Goal: Information Seeking & Learning: Learn about a topic

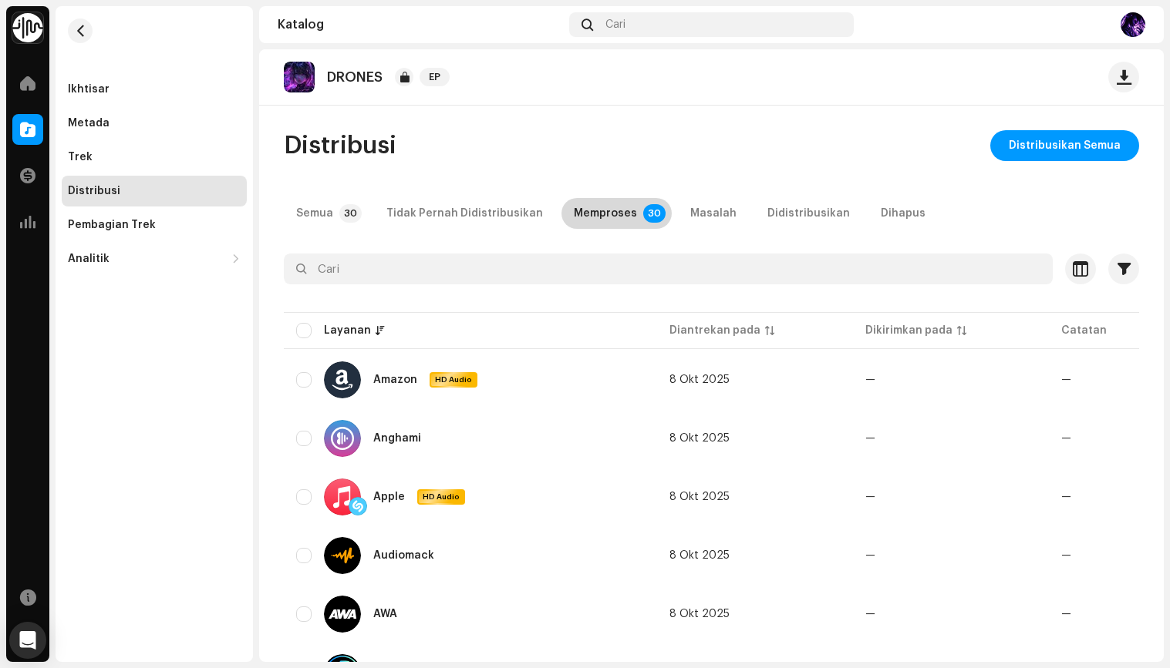
click at [643, 214] on p-badge "30" at bounding box center [654, 213] width 22 height 19
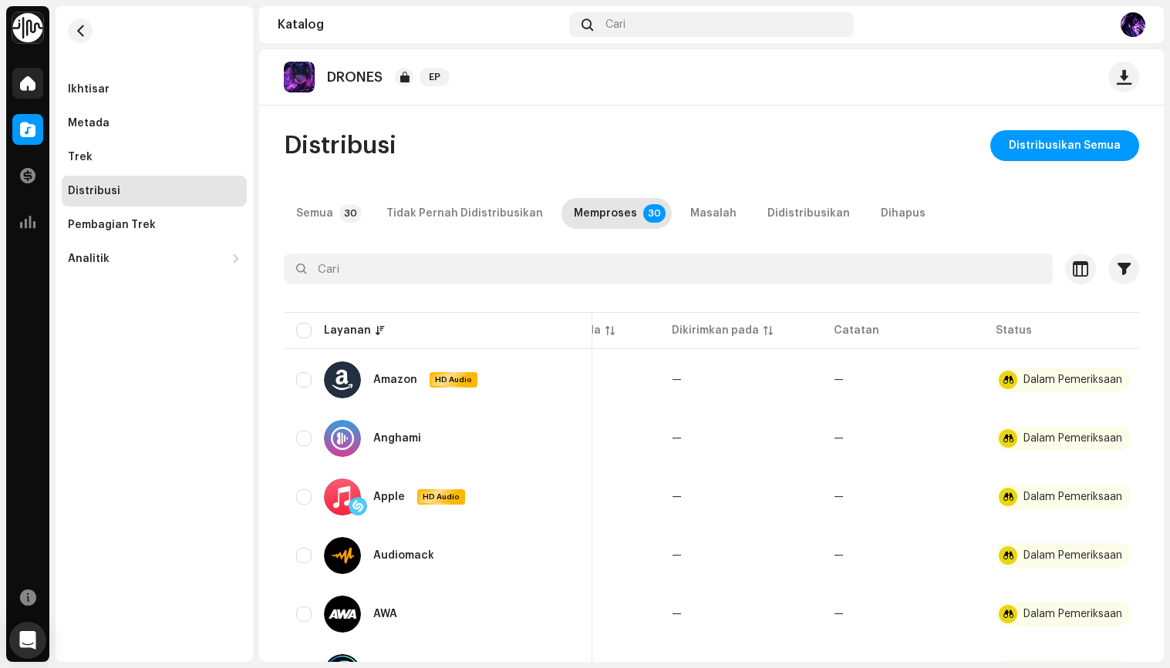
click at [34, 92] on div at bounding box center [27, 83] width 31 height 31
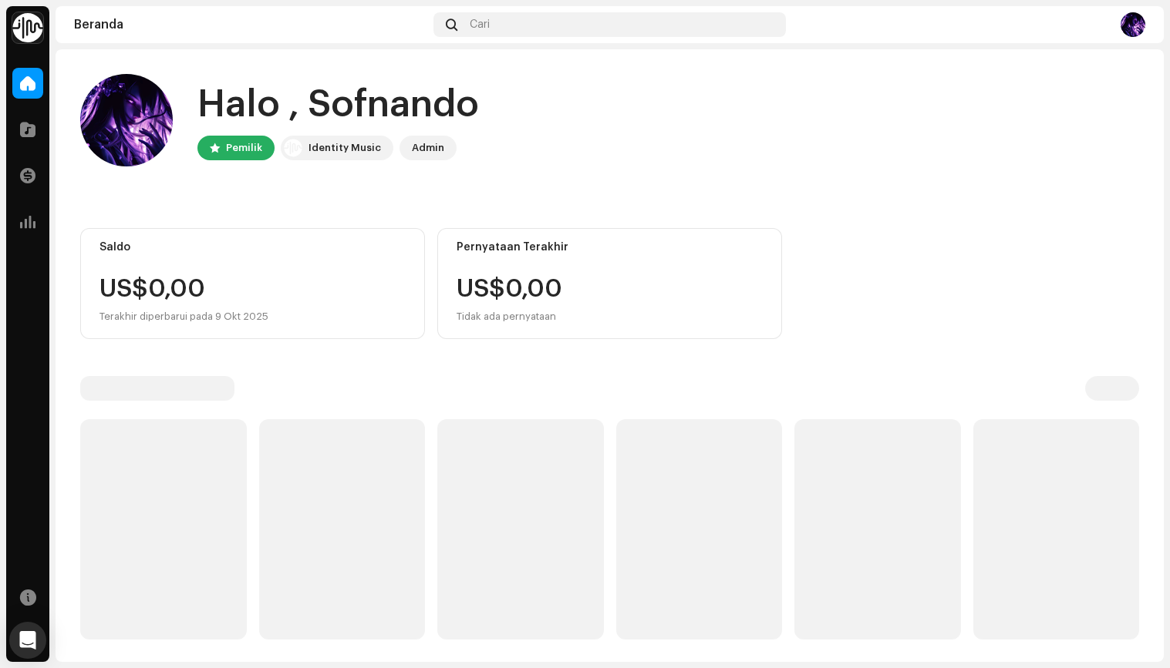
click at [753, 125] on div "Halo , Sofnando Pemilik Identity Music Admin" at bounding box center [609, 120] width 1059 height 93
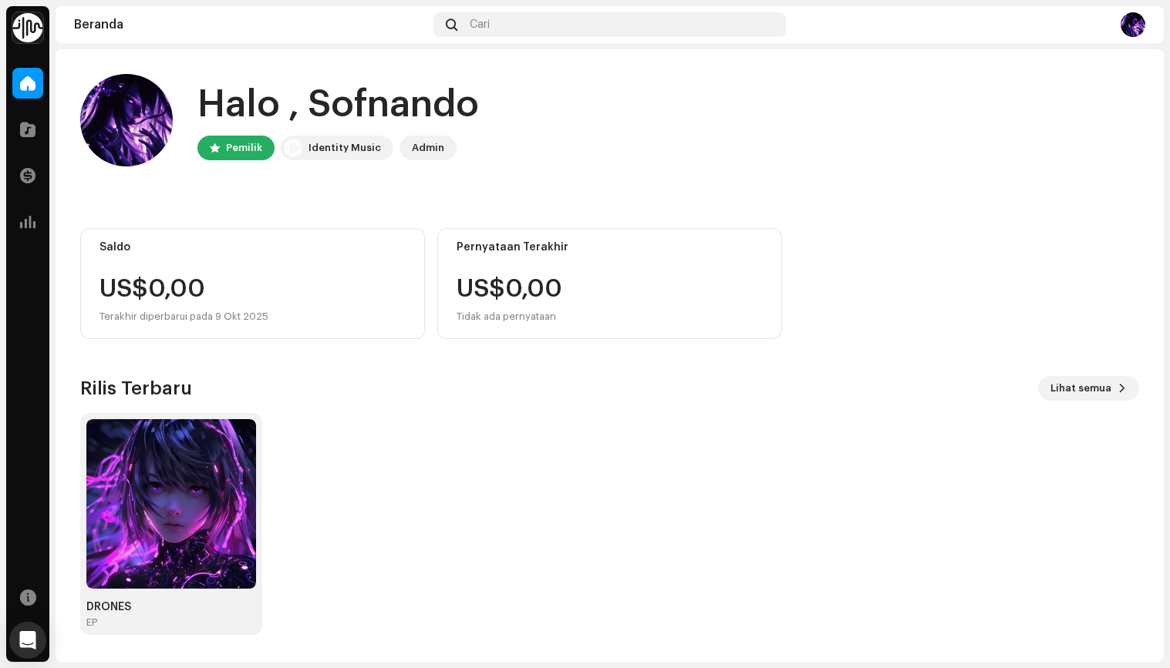
drag, startPoint x: 335, startPoint y: 152, endPoint x: 52, endPoint y: 156, distance: 283.0
click at [333, 152] on div "Identity Music" at bounding box center [344, 148] width 72 height 19
click at [19, 131] on div at bounding box center [27, 129] width 31 height 31
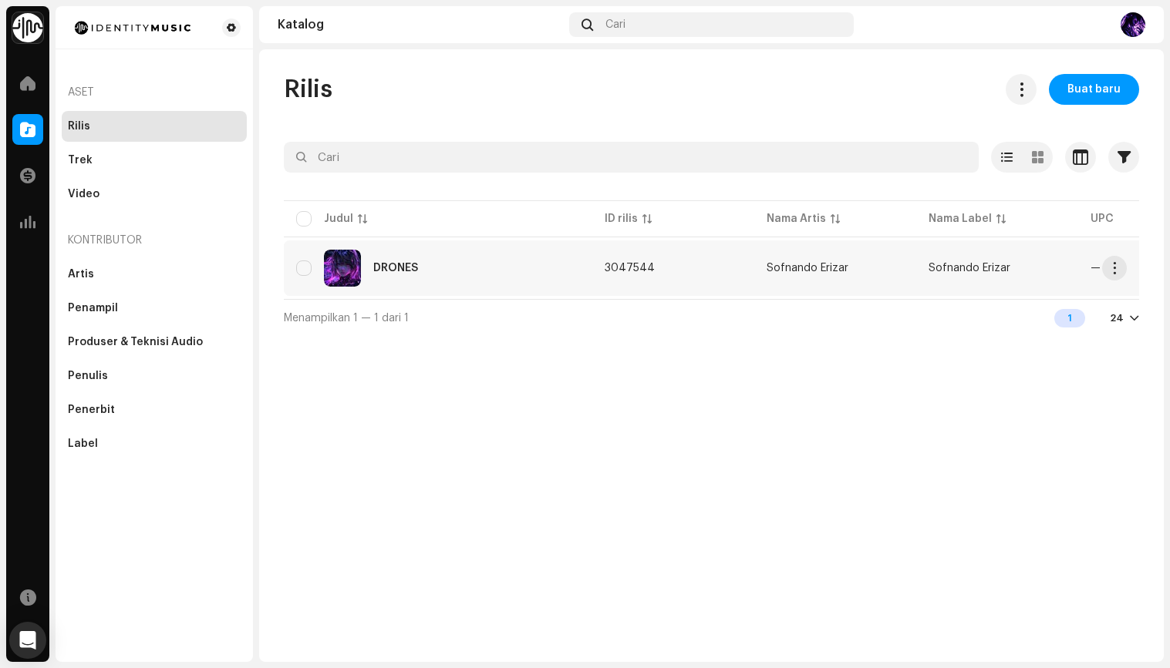
click at [532, 255] on div "DRONES" at bounding box center [438, 268] width 284 height 37
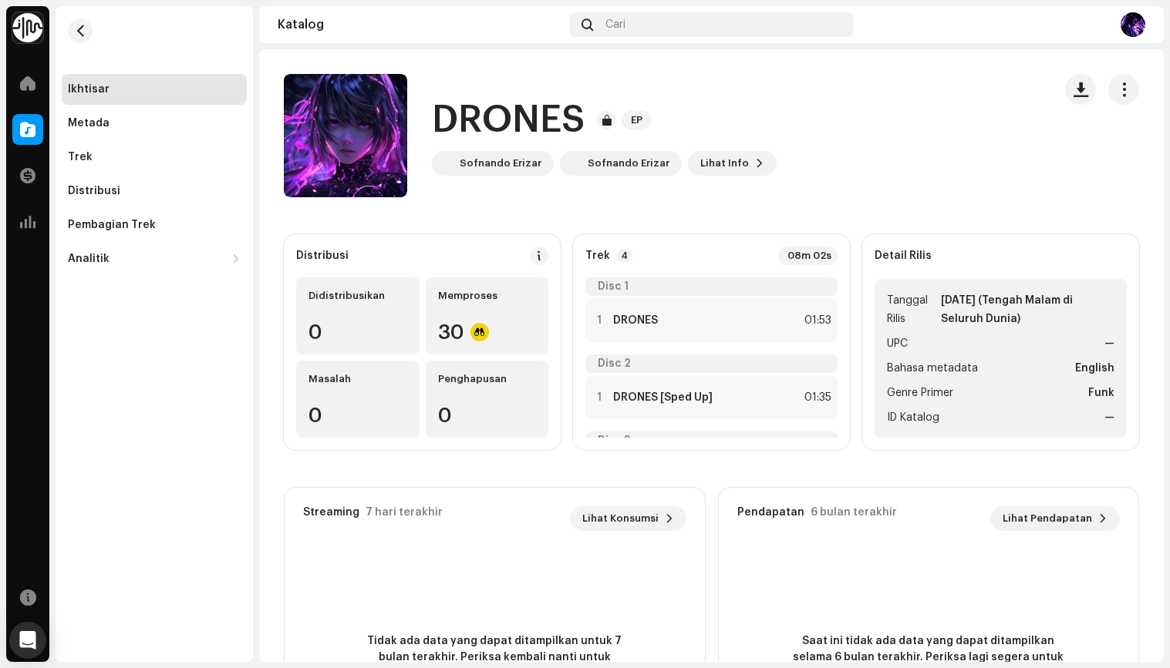
click at [205, 447] on div "Ikhtisar Metada Trek Distribusi Pembagian Trek Analitik Konsumsi Interaksi Pend…" at bounding box center [154, 334] width 197 height 656
